Goal: Information Seeking & Learning: Check status

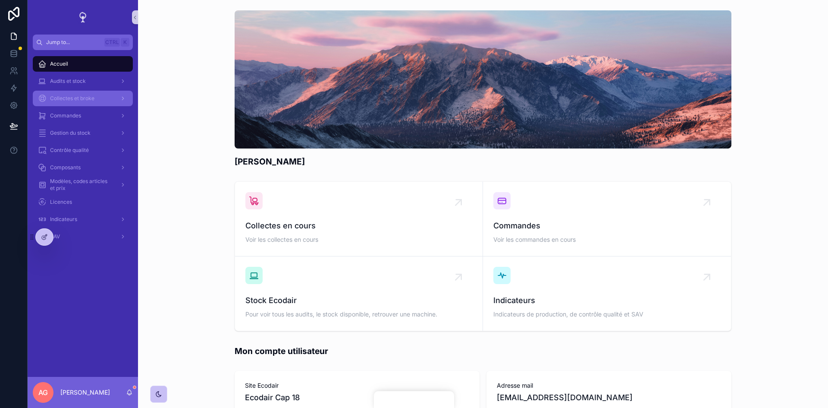
click at [77, 102] on div "Collectes et broke" at bounding box center [83, 98] width 90 height 14
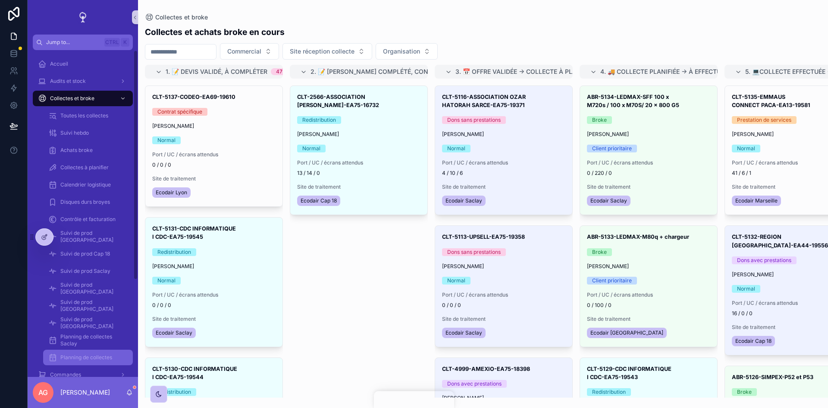
click at [91, 361] on div "Planning de collectes" at bounding box center [87, 357] width 79 height 14
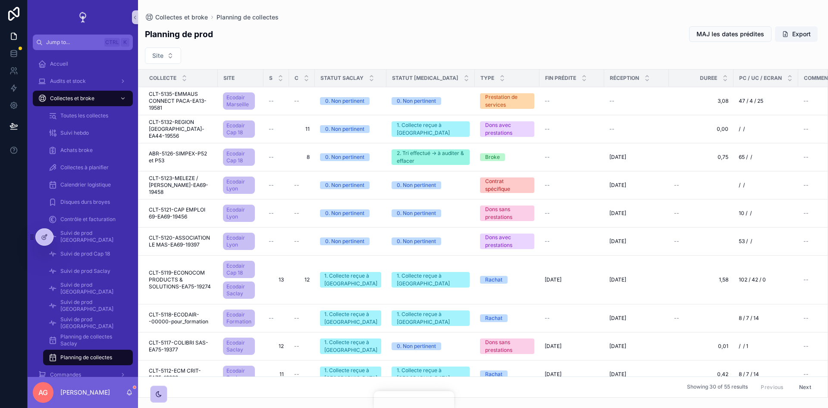
scroll to position [86, 0]
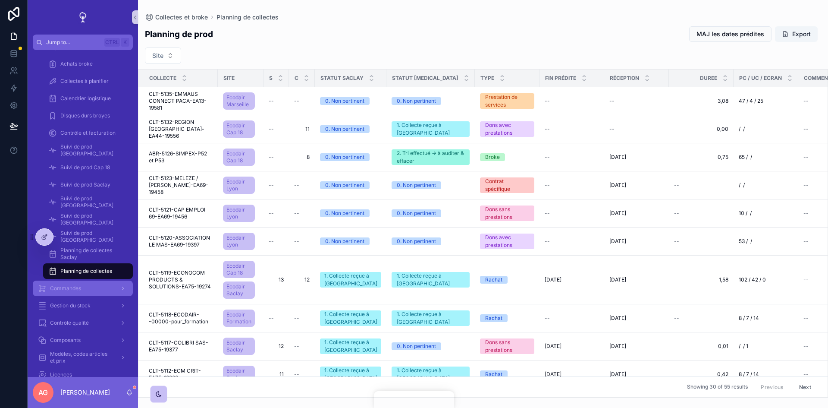
click at [80, 292] on div "Commandes" at bounding box center [83, 288] width 90 height 14
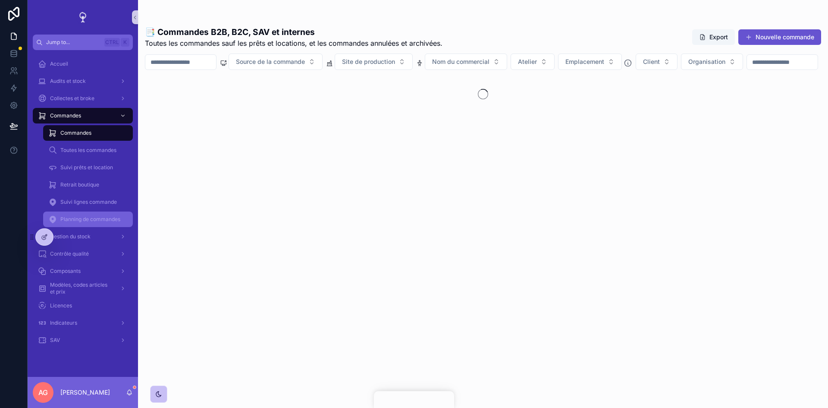
click at [85, 225] on div "Planning de commandes" at bounding box center [87, 219] width 79 height 14
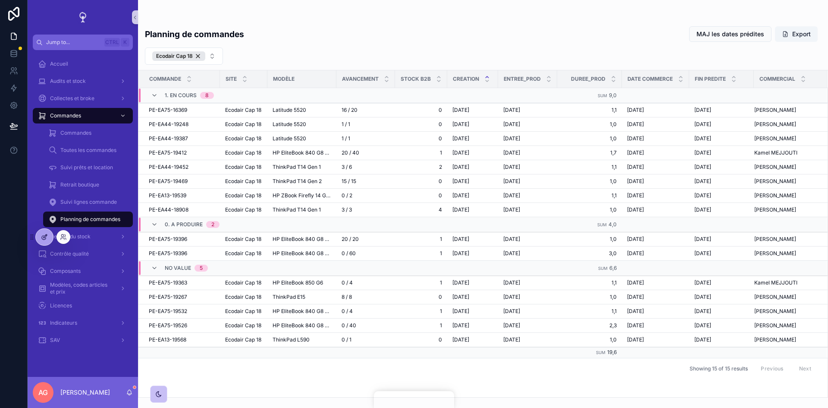
click at [45, 235] on icon at bounding box center [45, 235] width 3 height 3
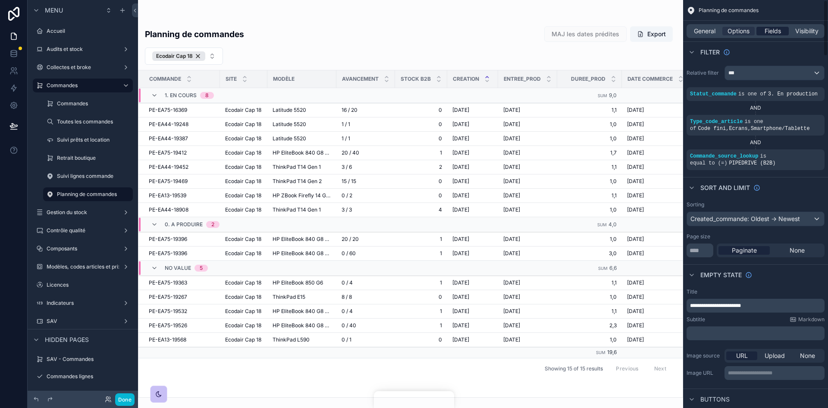
click at [765, 32] on span "Fields" at bounding box center [773, 31] width 16 height 9
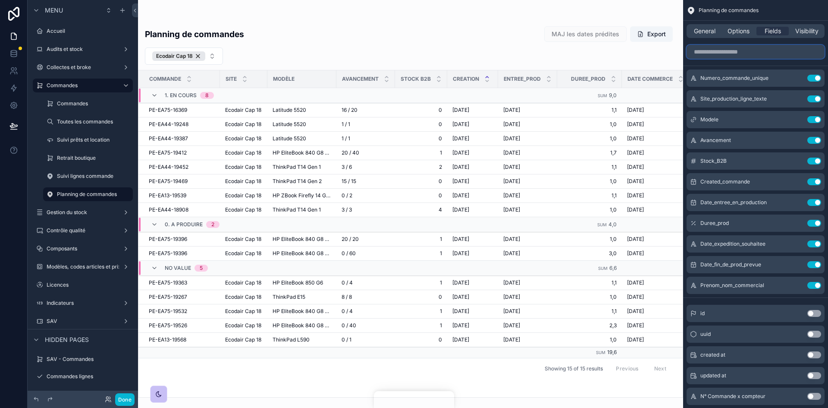
click at [755, 54] on input "scrollable content" at bounding box center [756, 52] width 138 height 14
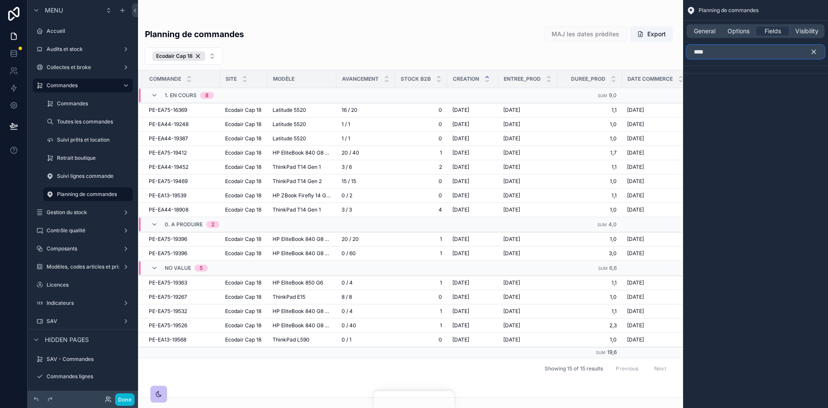
drag, startPoint x: 745, startPoint y: 48, endPoint x: 688, endPoint y: 52, distance: 57.1
click at [688, 52] on input "****" at bounding box center [756, 52] width 138 height 14
type input "*"
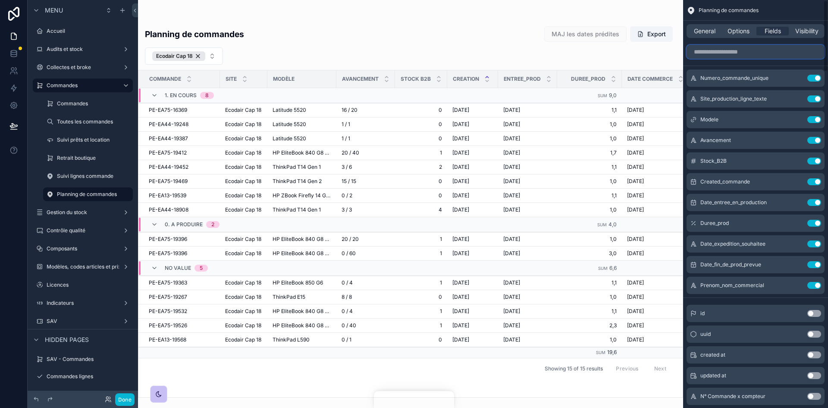
click at [751, 53] on input "scrollable content" at bounding box center [756, 52] width 138 height 14
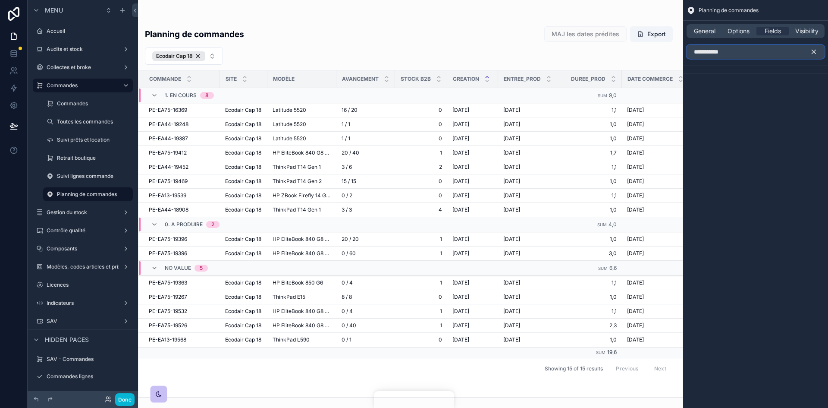
type input "**********"
drag, startPoint x: 732, startPoint y: 52, endPoint x: 678, endPoint y: 55, distance: 54.9
click at [678, 55] on div "Jump to... Ctrl K Accueil Audits et stock Collectes et broke Commandes Commande…" at bounding box center [483, 204] width 690 height 408
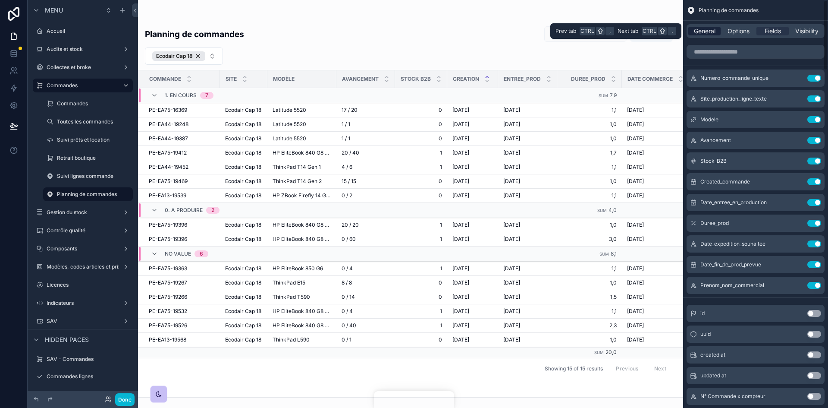
click at [703, 29] on span "General" at bounding box center [705, 31] width 22 height 9
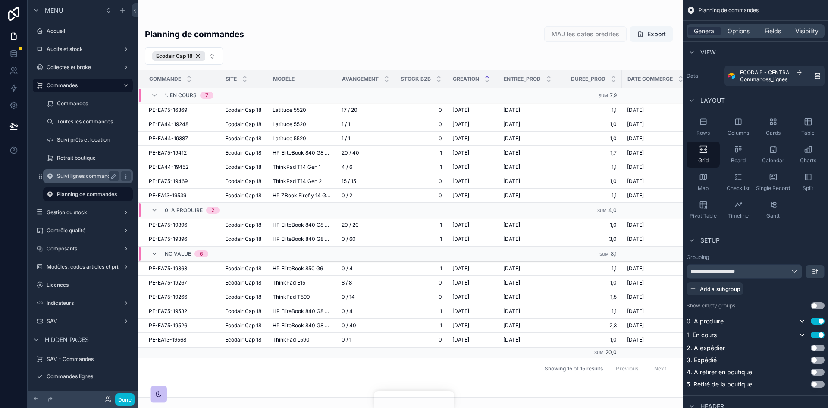
click at [89, 173] on label "Suivi lignes commande" at bounding box center [86, 176] width 59 height 7
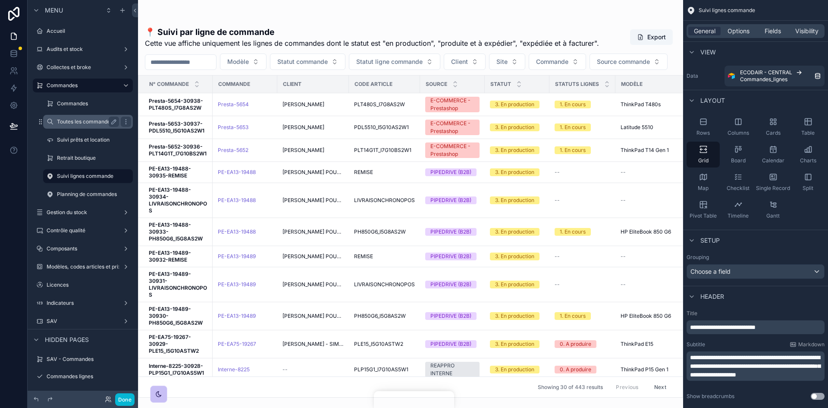
click at [89, 120] on label "Toutes les commandes" at bounding box center [86, 121] width 59 height 7
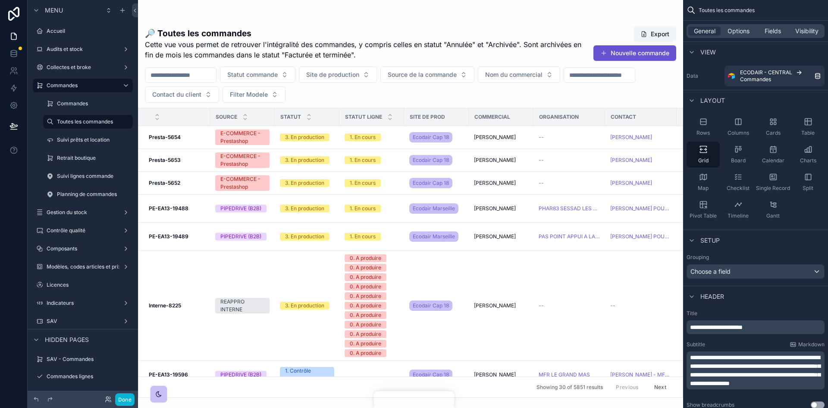
drag, startPoint x: 301, startPoint y: 393, endPoint x: 342, endPoint y: 398, distance: 40.4
click at [342, 398] on div "scrollable content" at bounding box center [410, 204] width 545 height 408
click at [769, 32] on span "Fields" at bounding box center [773, 31] width 16 height 9
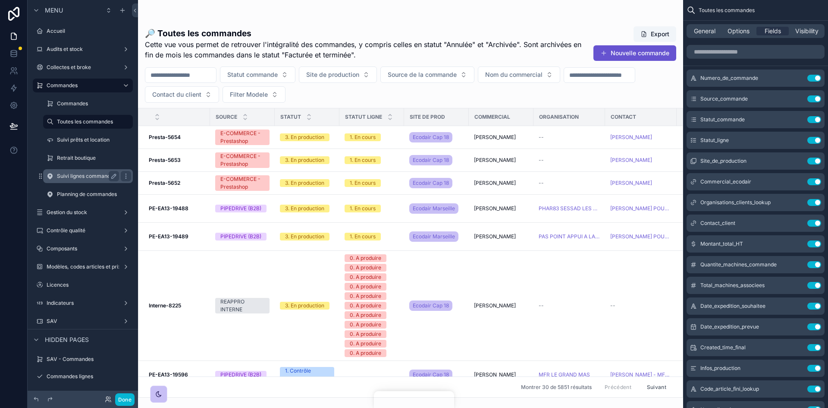
click at [88, 173] on label "Suivi lignes commande" at bounding box center [86, 176] width 59 height 7
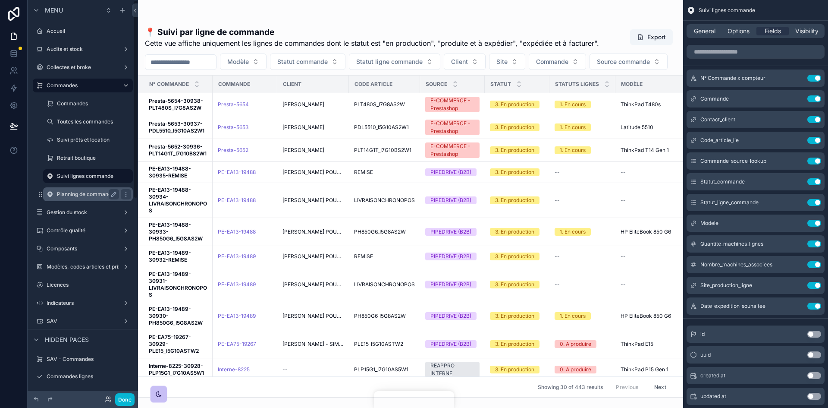
click at [93, 191] on label "Planning de commandes" at bounding box center [87, 194] width 60 height 7
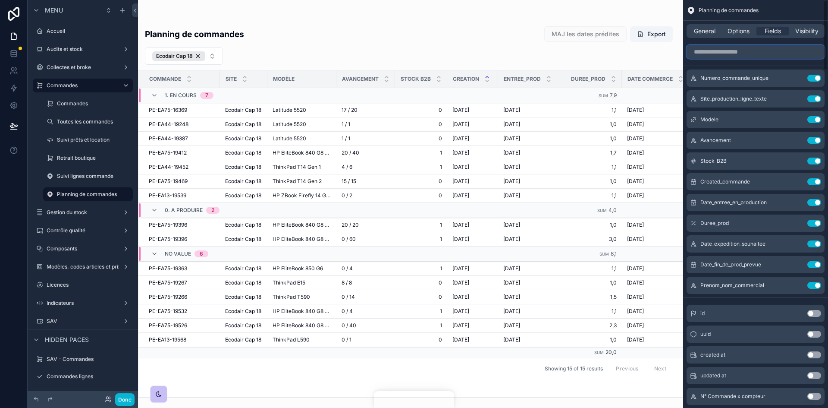
click at [755, 53] on input "scrollable content" at bounding box center [756, 52] width 138 height 14
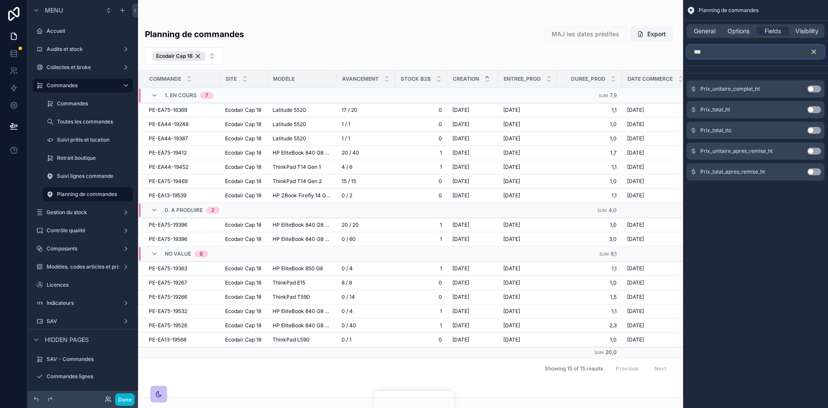
type input "***"
click at [813, 110] on button "Use setting" at bounding box center [814, 109] width 14 height 7
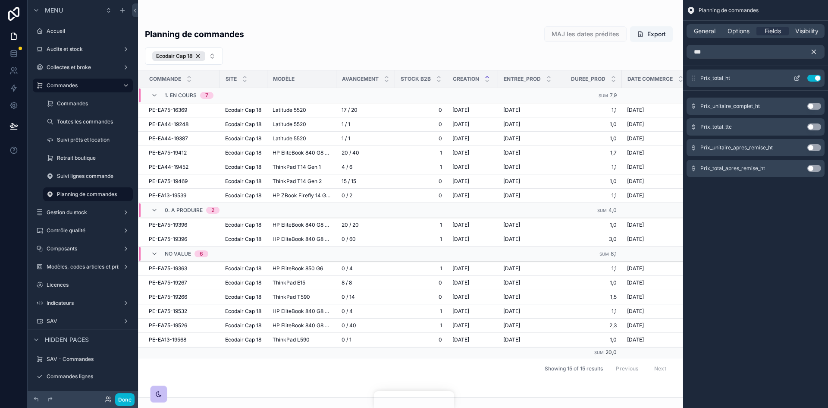
click at [800, 77] on icon "scrollable content" at bounding box center [797, 78] width 7 height 7
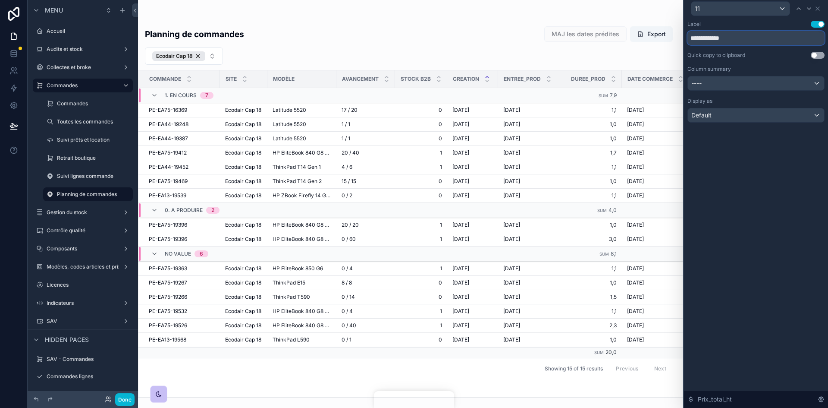
drag, startPoint x: 739, startPoint y: 35, endPoint x: 702, endPoint y: 40, distance: 37.4
click at [702, 40] on input "**********" at bounding box center [755, 38] width 137 height 14
type input "**********"
click at [129, 401] on button "Done" at bounding box center [124, 399] width 19 height 13
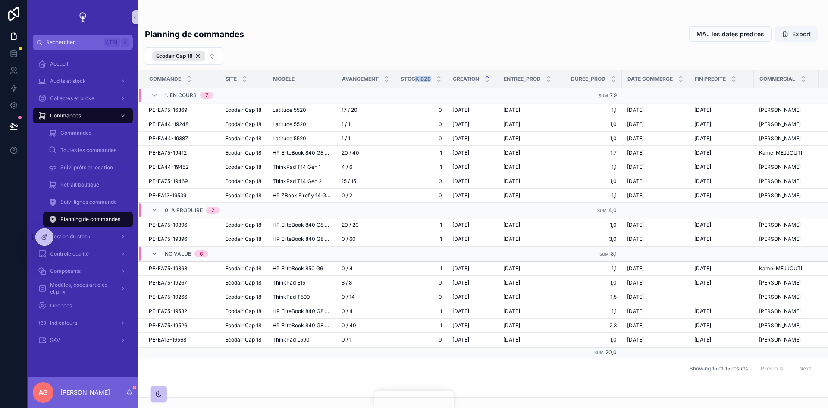
drag, startPoint x: 445, startPoint y: 75, endPoint x: 415, endPoint y: 79, distance: 29.5
click at [415, 79] on div "Stock B2B" at bounding box center [420, 79] width 51 height 16
drag, startPoint x: 393, startPoint y: 84, endPoint x: 379, endPoint y: 86, distance: 14.4
click at [379, 86] on th "Avancement" at bounding box center [365, 79] width 59 height 18
click at [46, 236] on icon at bounding box center [44, 236] width 7 height 7
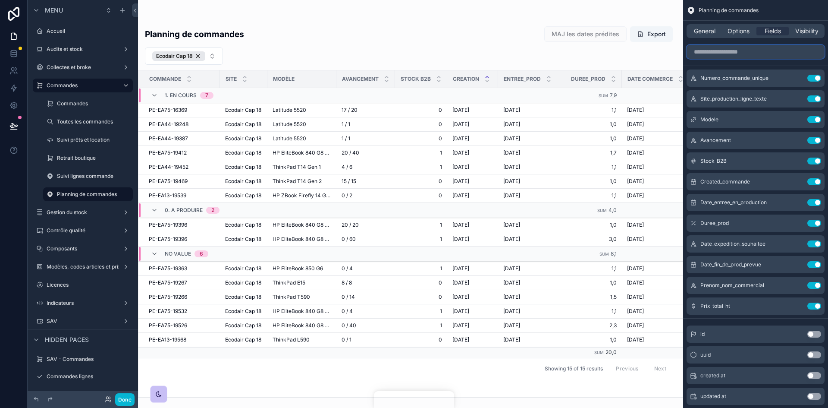
click at [751, 49] on input "scrollable content" at bounding box center [756, 52] width 138 height 14
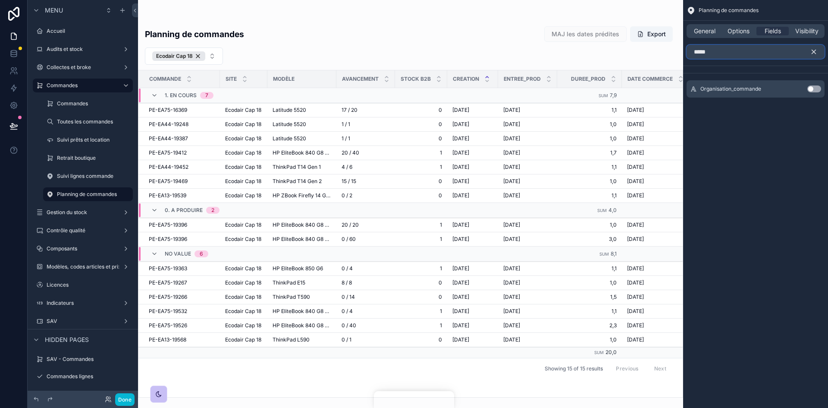
type input "*****"
click at [808, 89] on button "Use setting" at bounding box center [814, 88] width 14 height 7
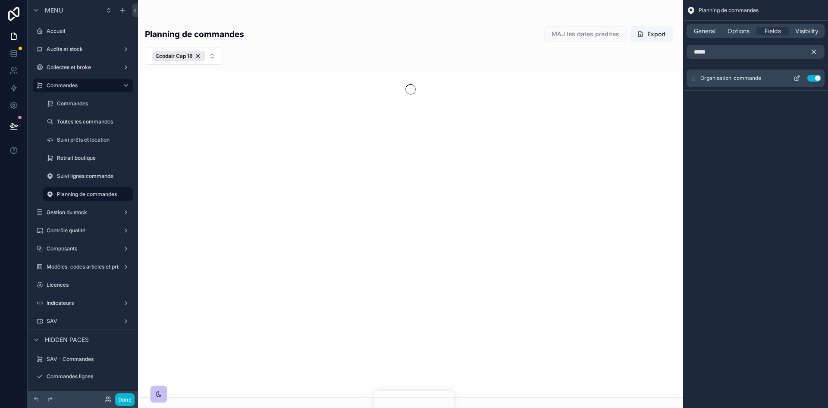
click at [795, 77] on icon "scrollable content" at bounding box center [797, 79] width 4 height 4
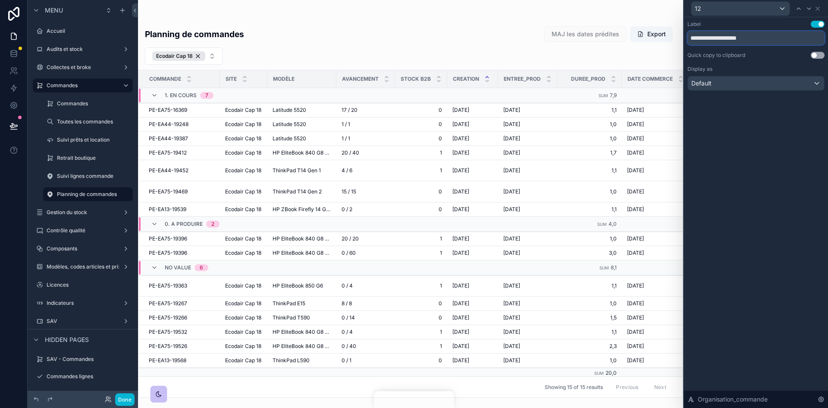
drag, startPoint x: 768, startPoint y: 34, endPoint x: 725, endPoint y: 36, distance: 42.3
click at [725, 36] on input "**********" at bounding box center [755, 38] width 137 height 14
type input "**********"
click at [816, 9] on icon at bounding box center [817, 8] width 7 height 7
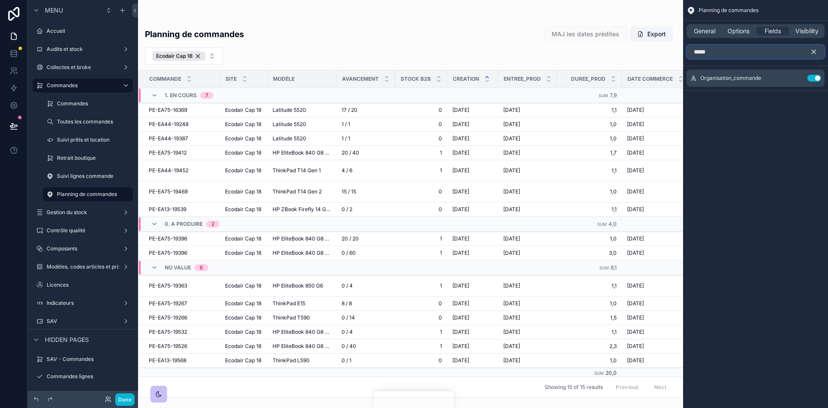
drag, startPoint x: 757, startPoint y: 56, endPoint x: 673, endPoint y: 56, distance: 84.1
click at [673, 56] on div "Rechercher Ctrl K Accueil Audits et stock Collectes et broke Commandes Commande…" at bounding box center [483, 204] width 690 height 408
type input "****"
click at [815, 86] on button "Use setting" at bounding box center [814, 88] width 14 height 7
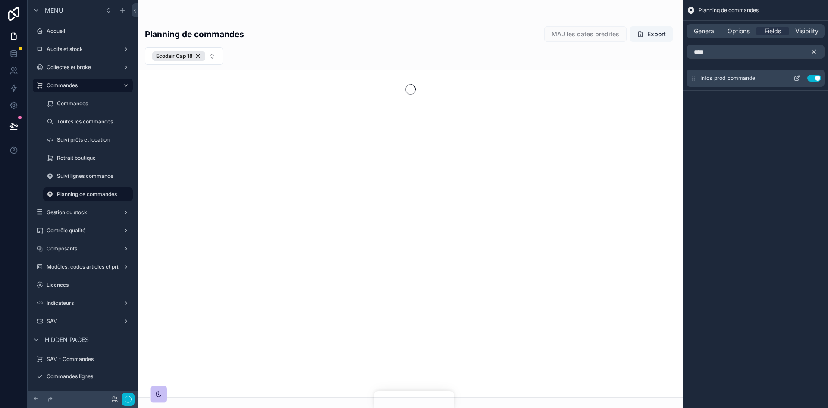
click at [797, 76] on icon "scrollable content" at bounding box center [797, 78] width 7 height 7
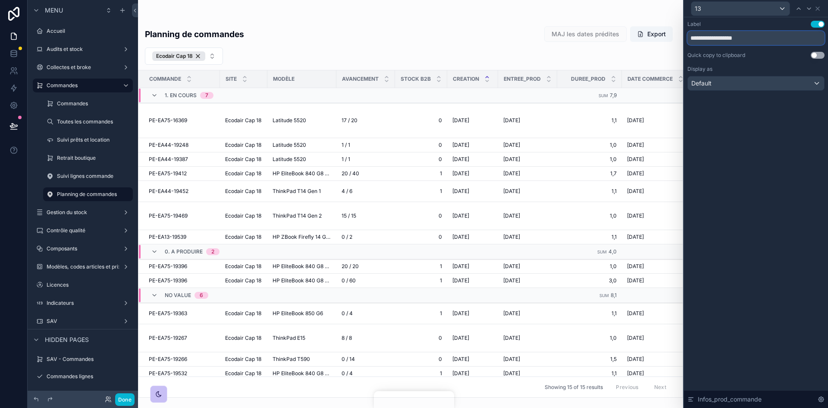
drag, startPoint x: 778, startPoint y: 38, endPoint x: 707, endPoint y: 38, distance: 70.7
click at [707, 38] on input "**********" at bounding box center [755, 38] width 137 height 14
type input "**********"
click at [818, 8] on icon at bounding box center [817, 8] width 3 height 3
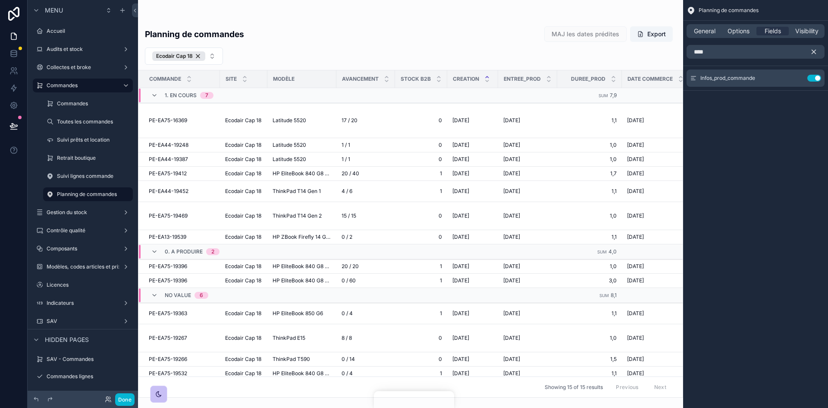
click at [814, 52] on icon "scrollable content" at bounding box center [814, 52] width 4 height 4
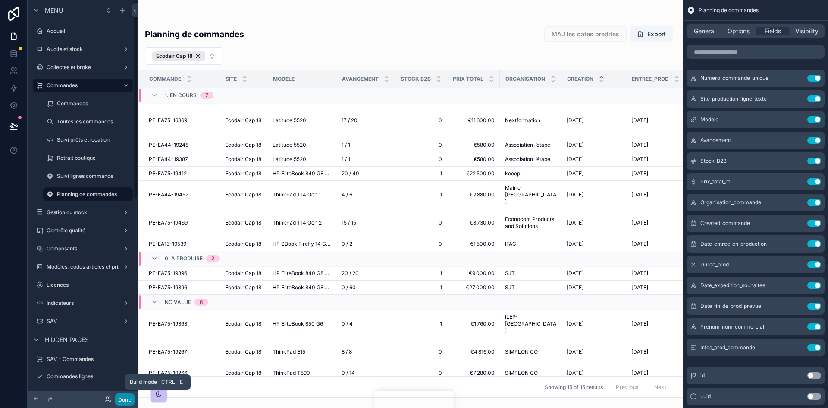
click at [122, 402] on button "Done" at bounding box center [124, 399] width 19 height 13
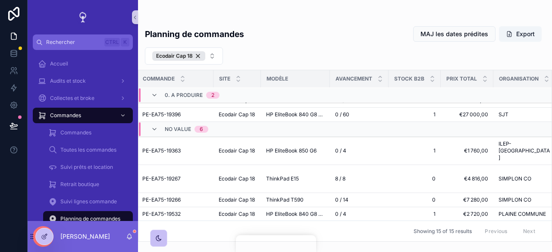
scroll to position [173, 0]
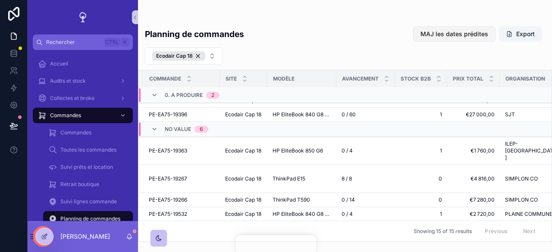
click at [457, 36] on span "MAJ les dates prédites" at bounding box center [454, 34] width 68 height 9
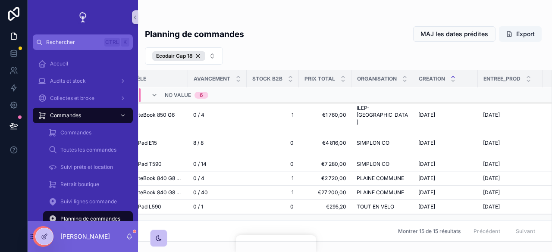
scroll to position [213, 149]
click at [45, 236] on icon at bounding box center [45, 235] width 3 height 3
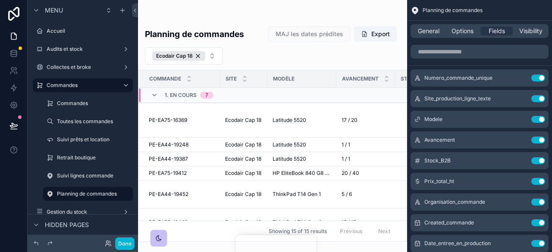
drag, startPoint x: 208, startPoint y: 238, endPoint x: 234, endPoint y: 238, distance: 25.9
click at [234, 238] on div "scrollable content" at bounding box center [272, 126] width 269 height 252
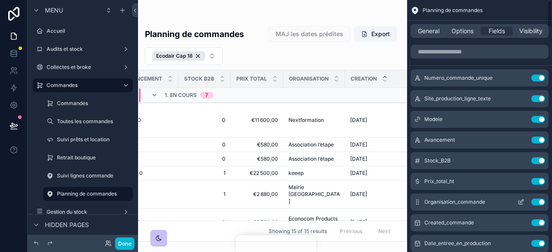
scroll to position [43, 0]
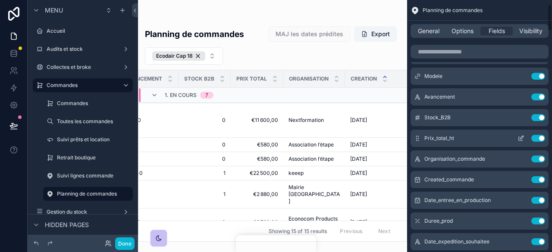
click at [522, 139] on icon "scrollable content" at bounding box center [521, 138] width 7 height 7
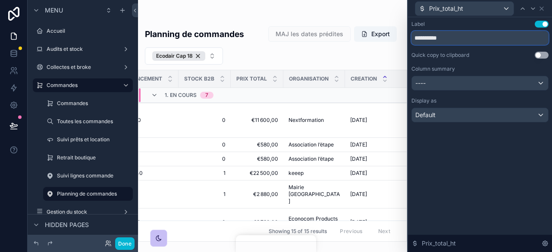
click at [447, 39] on input "**********" at bounding box center [479, 38] width 137 height 14
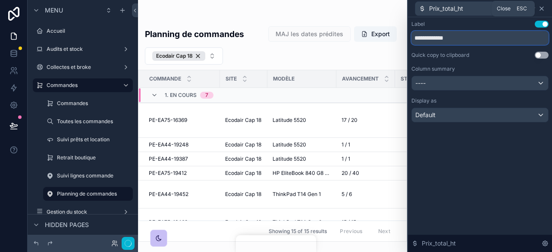
type input "**********"
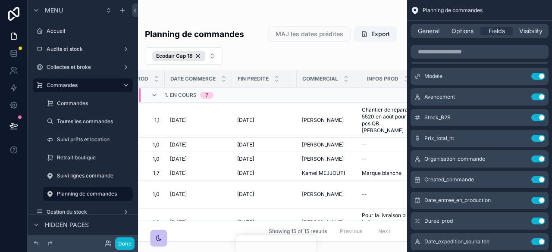
scroll to position [0, 640]
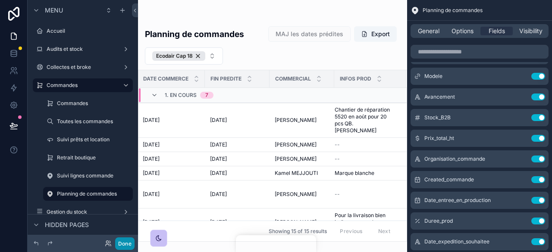
click at [116, 240] on button "Done" at bounding box center [124, 244] width 19 height 13
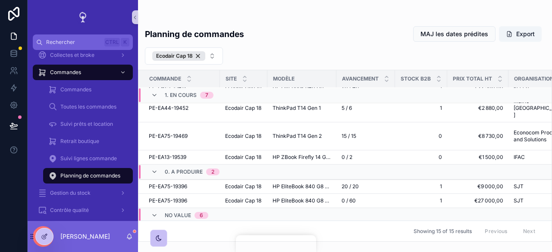
scroll to position [173, 0]
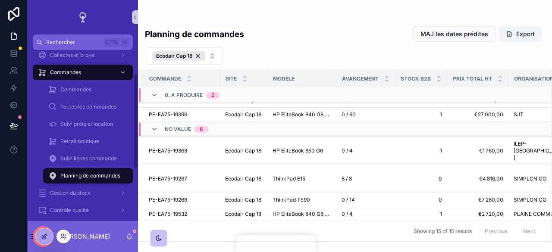
click at [44, 236] on icon at bounding box center [44, 236] width 7 height 7
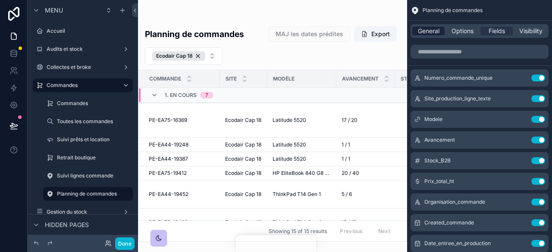
click at [432, 31] on span "General" at bounding box center [429, 31] width 22 height 9
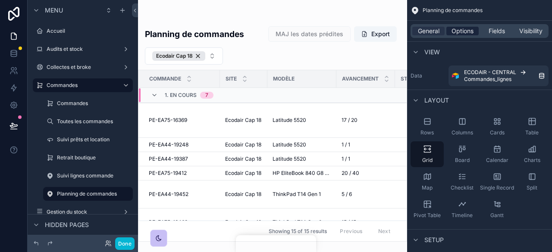
click at [474, 29] on div "Options" at bounding box center [462, 31] width 32 height 9
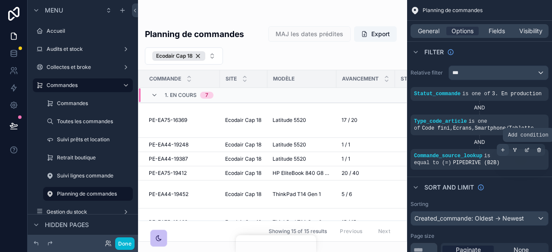
click at [503, 151] on icon "scrollable content" at bounding box center [503, 150] width 0 height 3
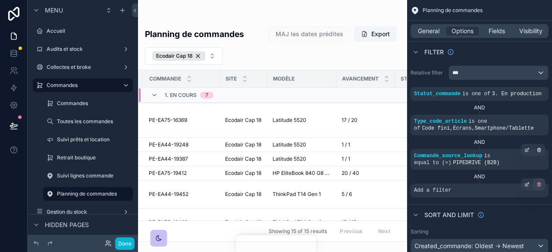
click at [536, 185] on div "scrollable content" at bounding box center [539, 185] width 12 height 12
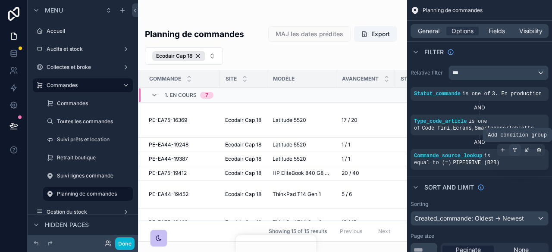
click at [516, 150] on icon "scrollable content" at bounding box center [515, 149] width 2 height 1
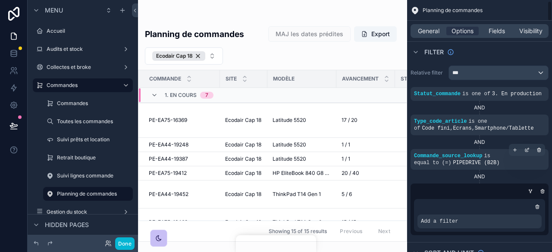
scroll to position [43, 0]
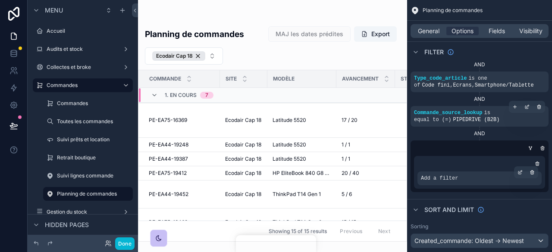
click at [464, 179] on div "Add a filter" at bounding box center [479, 179] width 124 height 14
click at [518, 174] on icon "scrollable content" at bounding box center [519, 173] width 3 height 3
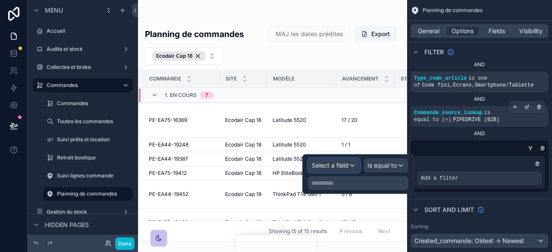
click at [343, 167] on span "Select a field" at bounding box center [330, 165] width 37 height 7
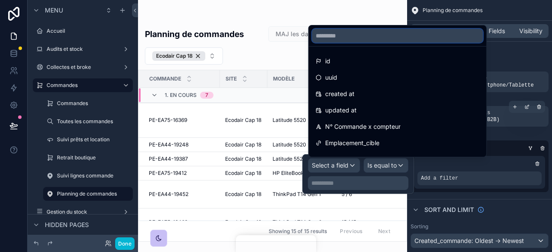
click at [348, 39] on input "text" at bounding box center [397, 36] width 171 height 14
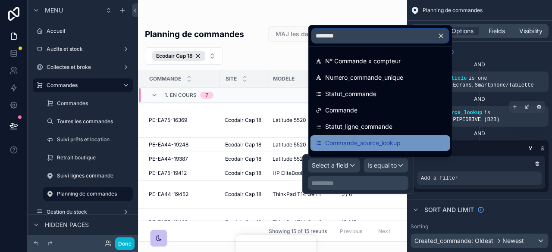
type input "********"
click at [373, 147] on span "Commande_source_lookup" at bounding box center [362, 143] width 75 height 10
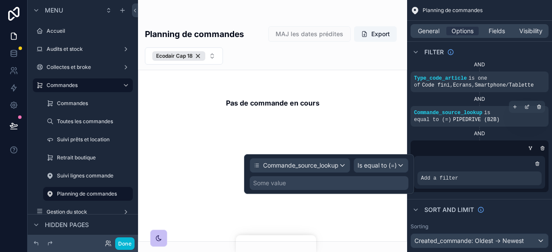
click at [359, 183] on div "Some value" at bounding box center [329, 183] width 159 height 14
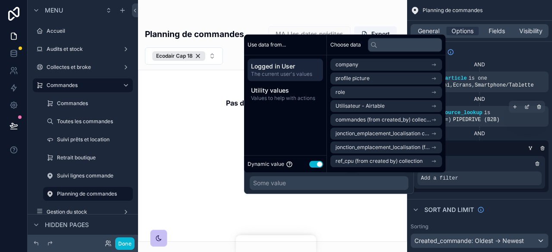
click at [315, 166] on button "Use setting" at bounding box center [316, 164] width 14 height 7
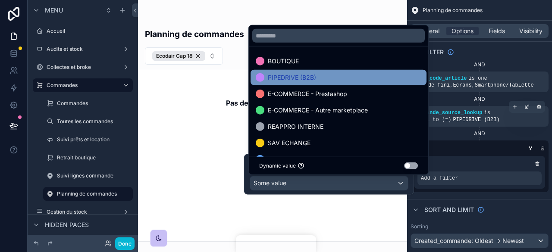
click at [309, 80] on span "PIPEDRIVE (B2B)" at bounding box center [292, 77] width 48 height 10
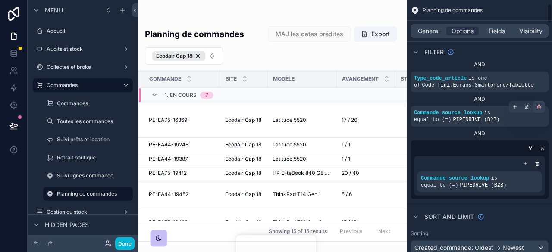
click at [541, 104] on icon "scrollable content" at bounding box center [539, 106] width 5 height 5
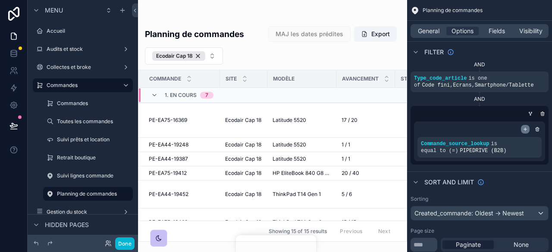
click at [525, 129] on icon "scrollable content" at bounding box center [525, 129] width 3 height 0
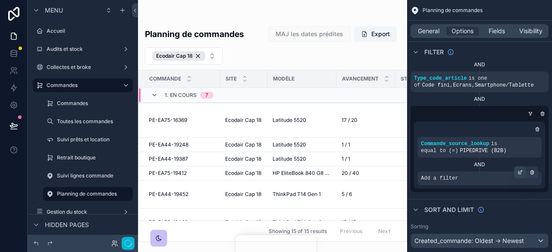
click at [520, 173] on icon "scrollable content" at bounding box center [521, 171] width 3 height 3
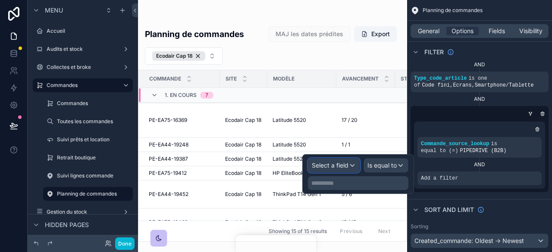
click at [348, 166] on span "Select a field" at bounding box center [330, 165] width 37 height 7
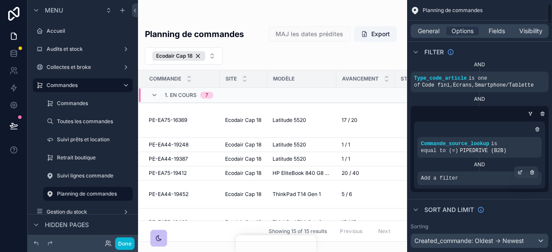
click at [492, 173] on div "Add a filter" at bounding box center [479, 179] width 124 height 14
click at [482, 167] on div "AND" at bounding box center [479, 164] width 124 height 7
click at [530, 113] on icon "scrollable content" at bounding box center [531, 113] width 2 height 1
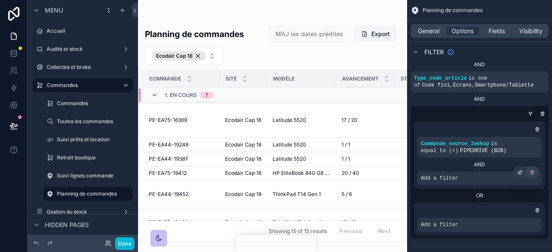
click at [533, 174] on icon "scrollable content" at bounding box center [532, 173] width 3 height 3
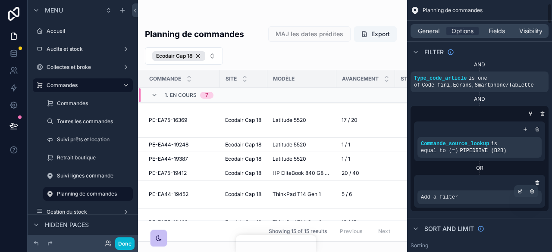
click at [434, 201] on div "Add a filter" at bounding box center [479, 198] width 124 height 14
click at [520, 192] on icon "scrollable content" at bounding box center [520, 191] width 5 height 5
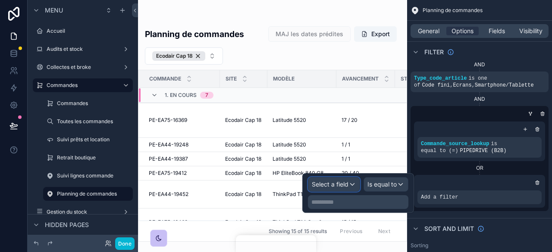
click at [348, 182] on span "Select a field" at bounding box center [330, 184] width 37 height 7
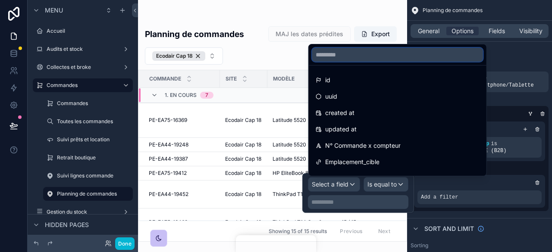
click at [335, 56] on input "text" at bounding box center [397, 55] width 171 height 14
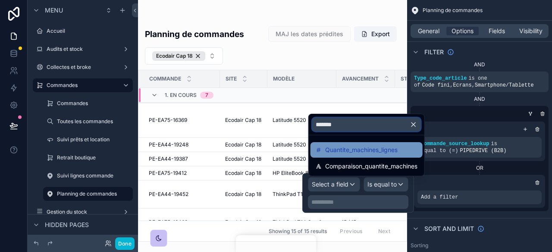
type input "*******"
click at [379, 154] on span "Quantite_machines_lignes" at bounding box center [361, 150] width 72 height 10
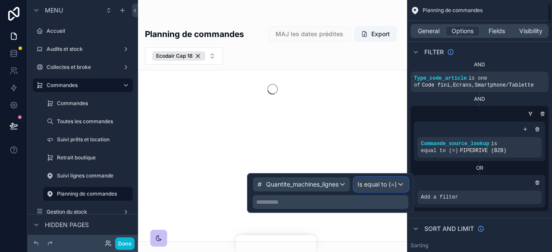
click at [401, 185] on div "Is equal to (=)" at bounding box center [381, 185] width 54 height 14
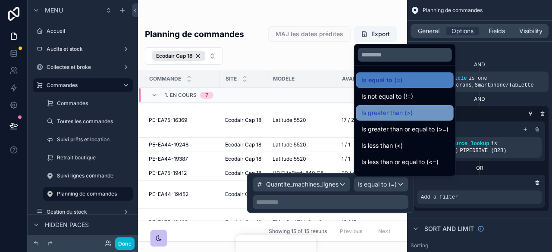
click at [411, 107] on div "Is greater than (>)" at bounding box center [404, 113] width 97 height 16
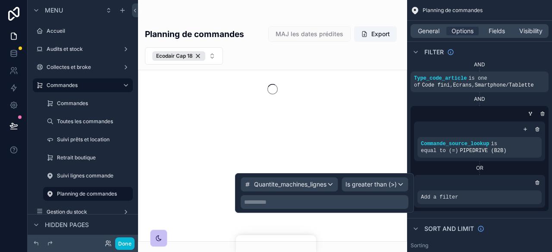
click at [318, 204] on p "**********" at bounding box center [325, 202] width 163 height 9
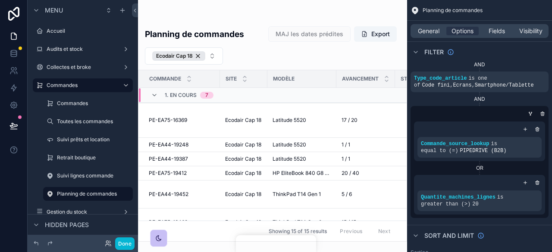
click at [498, 219] on div "Relative filter *** Statut_commande is one of 3. En production AND Type_code_ar…" at bounding box center [479, 120] width 145 height 203
click at [126, 245] on button "Done" at bounding box center [124, 244] width 19 height 13
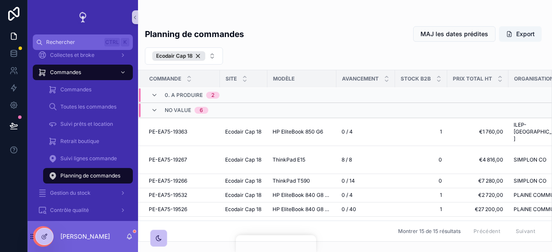
scroll to position [213, 0]
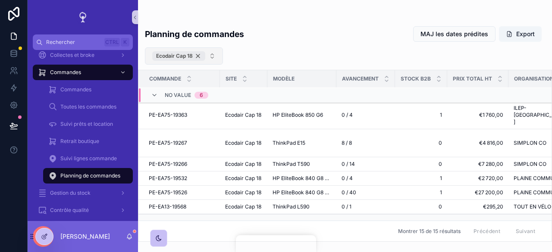
click at [200, 56] on div "Ecodair Cap 18" at bounding box center [178, 55] width 53 height 9
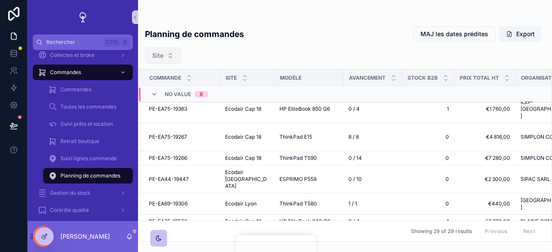
scroll to position [581, 0]
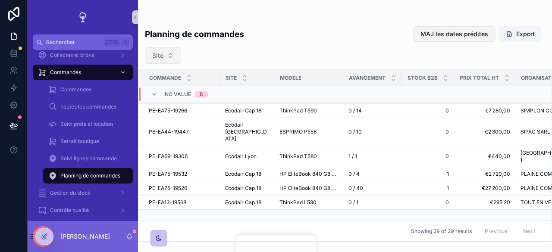
click at [451, 32] on span "MAJ les dates prédites" at bounding box center [454, 34] width 68 height 9
click at [169, 58] on button "Site" at bounding box center [163, 55] width 36 height 16
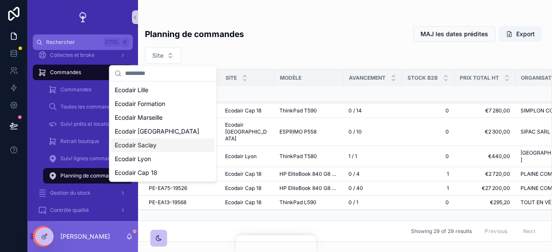
click at [159, 147] on div "Ecodair Saclay" at bounding box center [163, 145] width 104 height 14
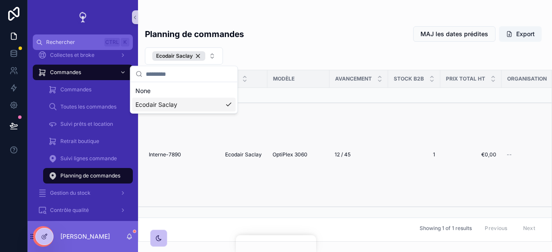
click at [366, 163] on td "12 / 45 12 / 45" at bounding box center [358, 155] width 59 height 104
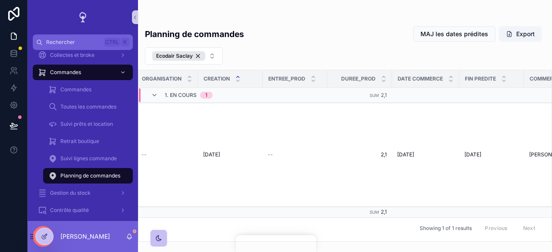
scroll to position [0, 382]
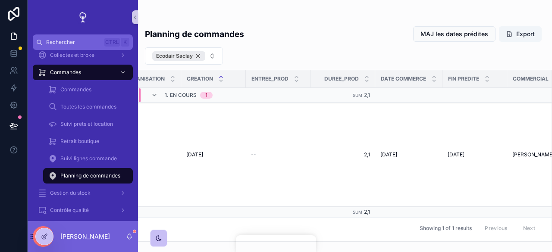
click at [198, 56] on div "Ecodair Saclay" at bounding box center [178, 55] width 53 height 9
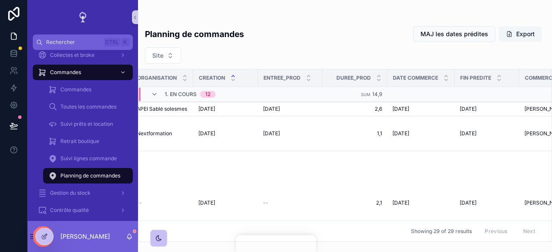
click at [515, 39] on button "Export" at bounding box center [520, 34] width 43 height 16
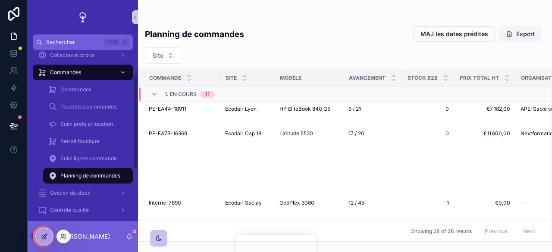
click at [42, 236] on icon at bounding box center [44, 237] width 4 height 4
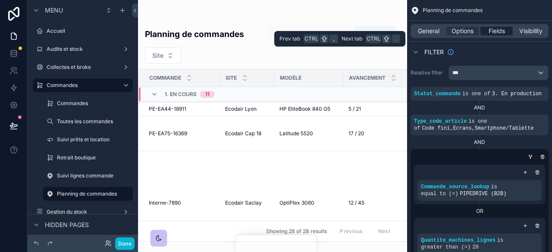
click at [491, 32] on span "Fields" at bounding box center [497, 31] width 16 height 9
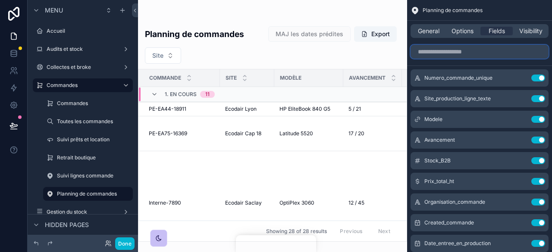
click at [457, 50] on input "scrollable content" at bounding box center [480, 52] width 138 height 14
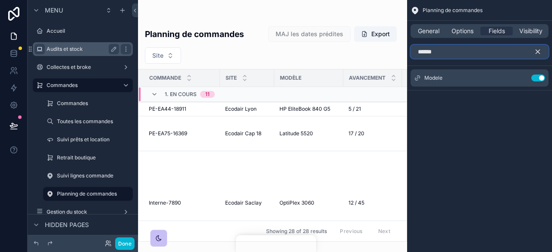
type input "******"
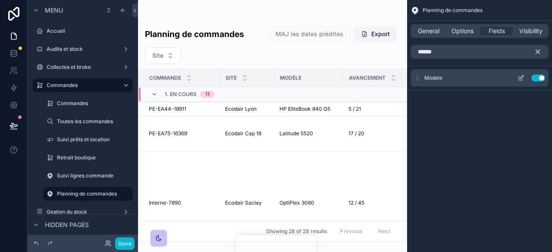
click at [515, 81] on button "scrollable content" at bounding box center [521, 78] width 14 height 7
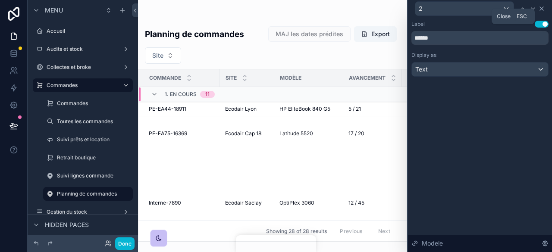
click at [542, 7] on icon at bounding box center [541, 8] width 7 height 7
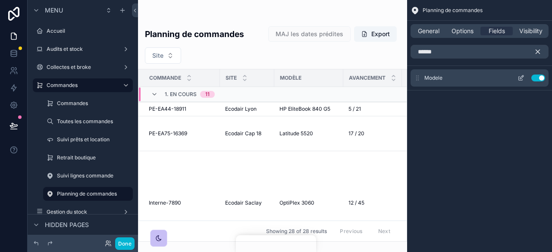
click at [444, 75] on div "Modele Use setting" at bounding box center [480, 77] width 138 height 17
click at [520, 80] on icon "scrollable content" at bounding box center [521, 78] width 7 height 7
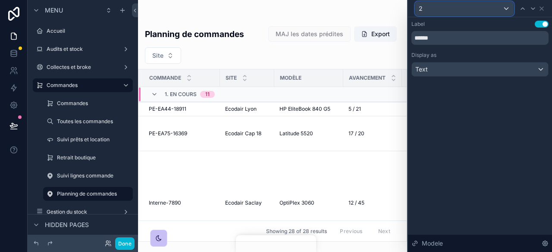
click at [501, 11] on div "2" at bounding box center [464, 9] width 98 height 14
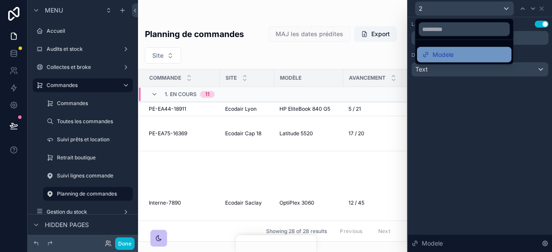
click at [459, 56] on div "Modele" at bounding box center [464, 55] width 84 height 10
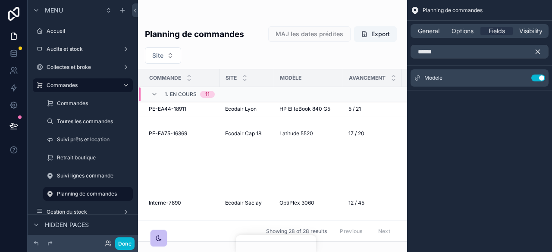
click at [540, 47] on button "scrollable content" at bounding box center [541, 52] width 15 height 14
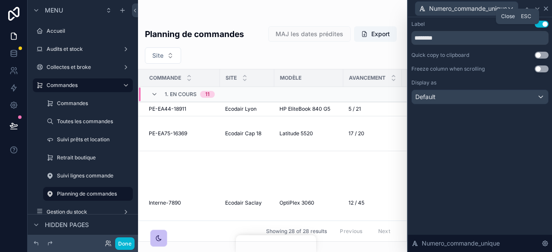
click at [546, 11] on icon at bounding box center [546, 8] width 7 height 7
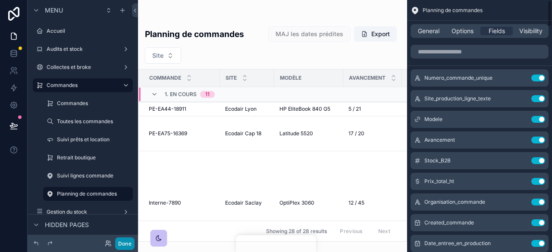
click at [129, 246] on button "Done" at bounding box center [124, 244] width 19 height 13
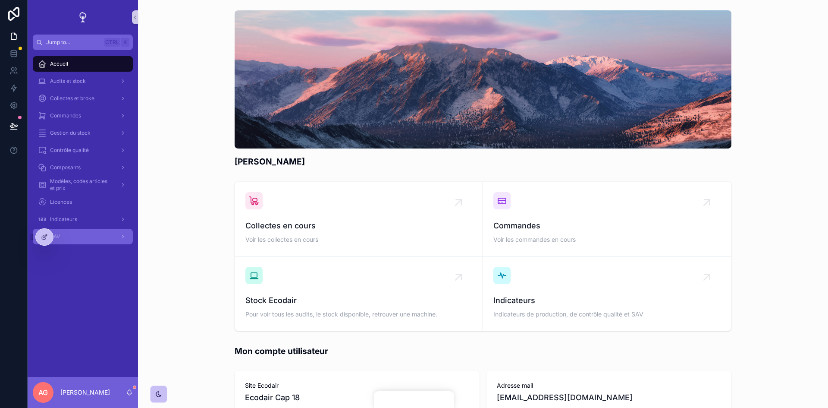
click at [91, 232] on div "SAV" at bounding box center [83, 236] width 90 height 14
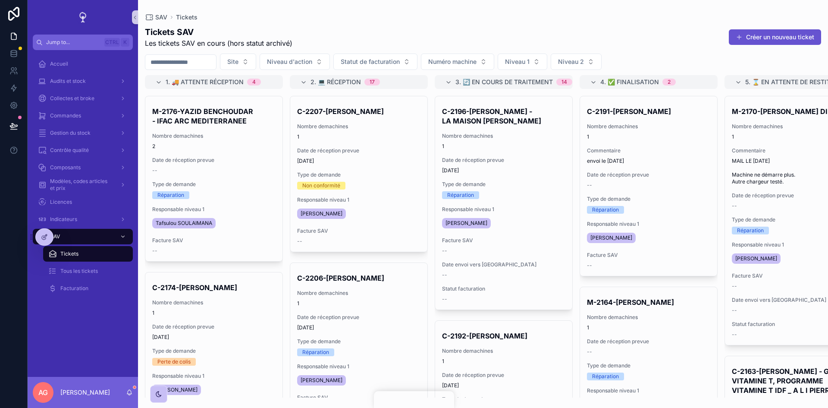
click at [192, 63] on input "scrollable content" at bounding box center [180, 62] width 71 height 12
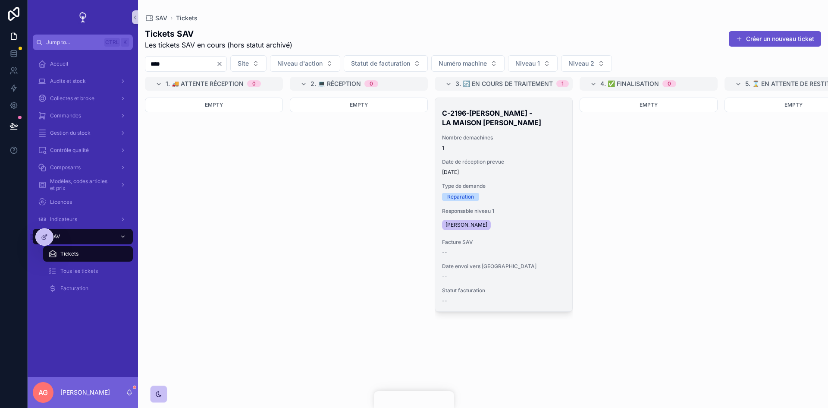
type input "****"
click at [493, 174] on span "[DATE]" at bounding box center [503, 172] width 123 height 7
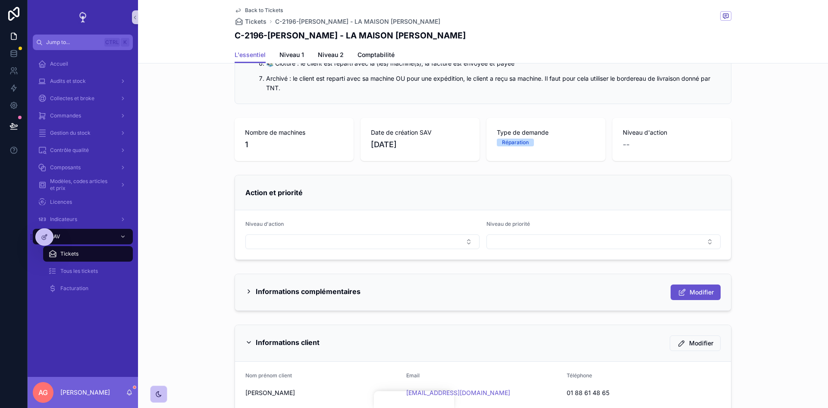
scroll to position [173, 0]
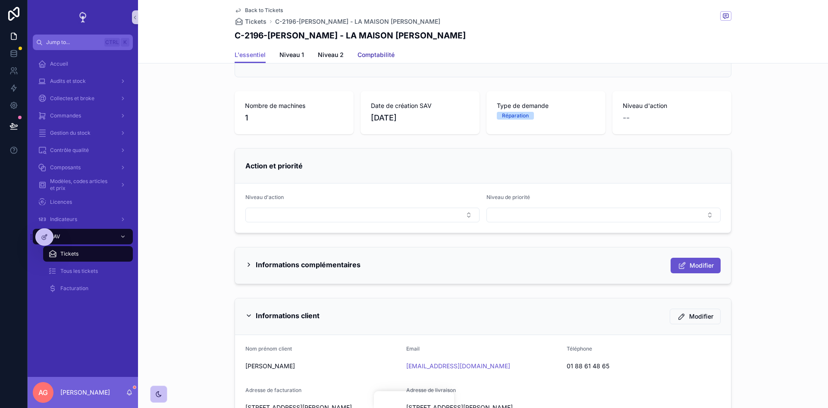
click at [370, 53] on span "Comptabilité" at bounding box center [376, 54] width 37 height 9
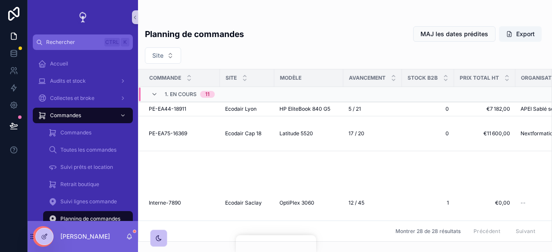
scroll to position [43, 0]
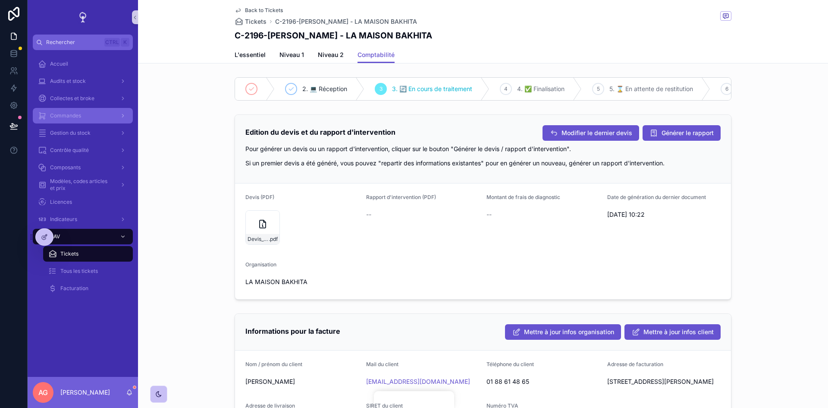
click at [70, 113] on span "Commandes" at bounding box center [65, 115] width 31 height 7
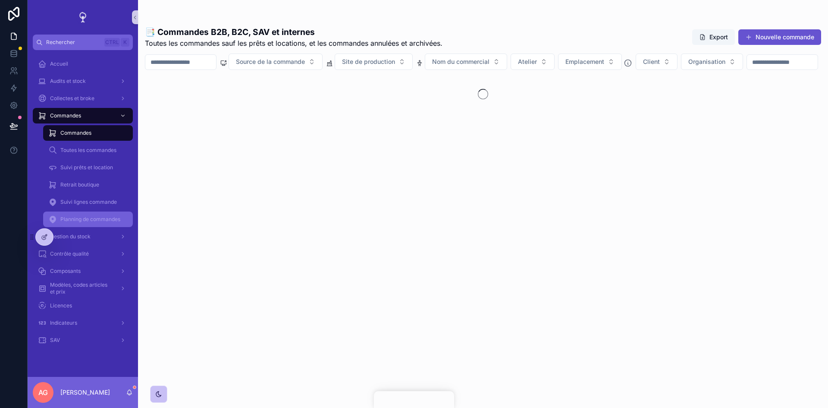
click at [75, 214] on div "Planning de commandes" at bounding box center [87, 219] width 79 height 14
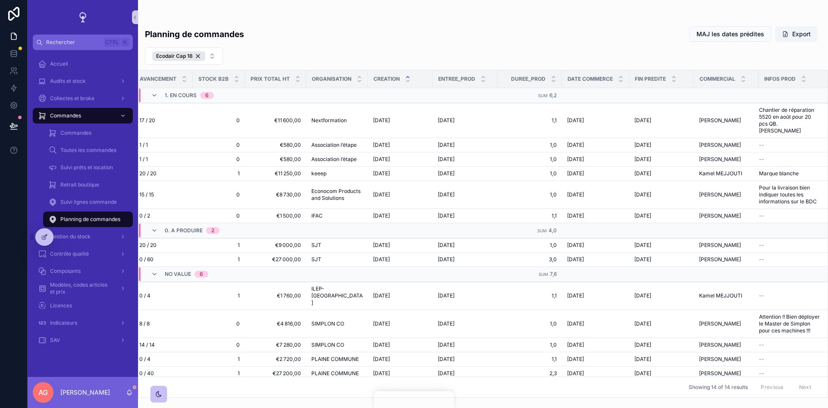
scroll to position [0, 219]
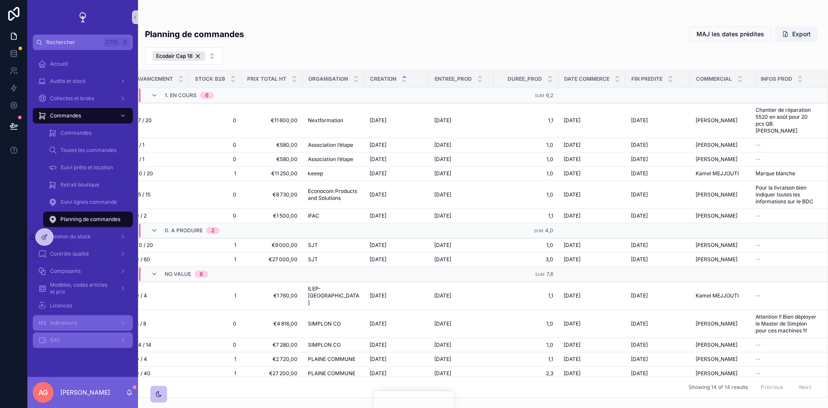
drag, startPoint x: 66, startPoint y: 325, endPoint x: 64, endPoint y: 320, distance: 4.9
click at [66, 325] on span "Indicateurs" at bounding box center [63, 322] width 27 height 7
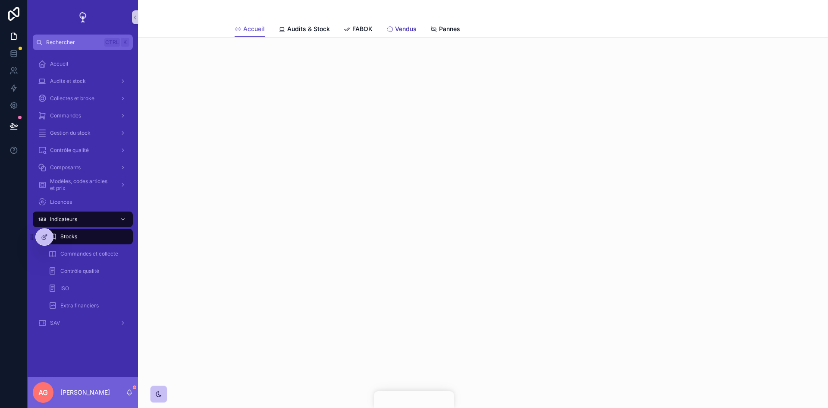
click at [394, 35] on link "Vendus" at bounding box center [401, 29] width 30 height 17
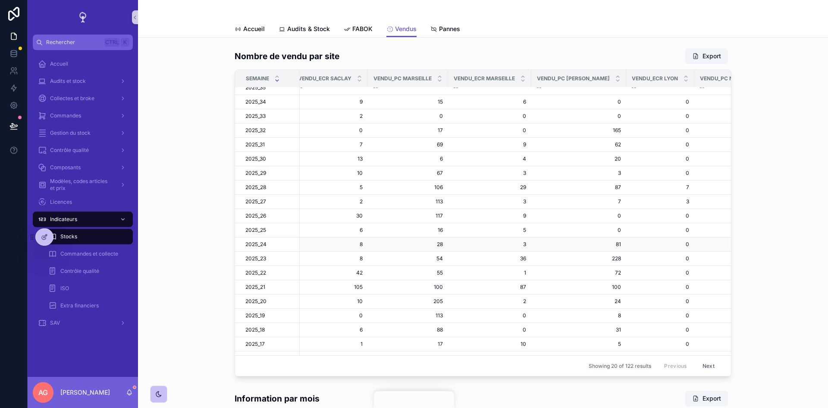
scroll to position [0, 502]
